Goal: Entertainment & Leisure: Consume media (video, audio)

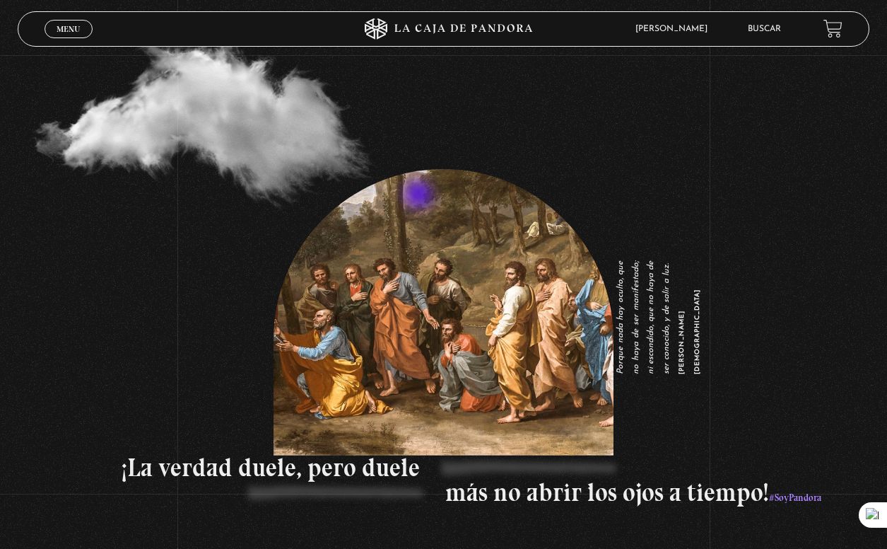
scroll to position [1990, 0]
